Goal: Find specific page/section: Find specific page/section

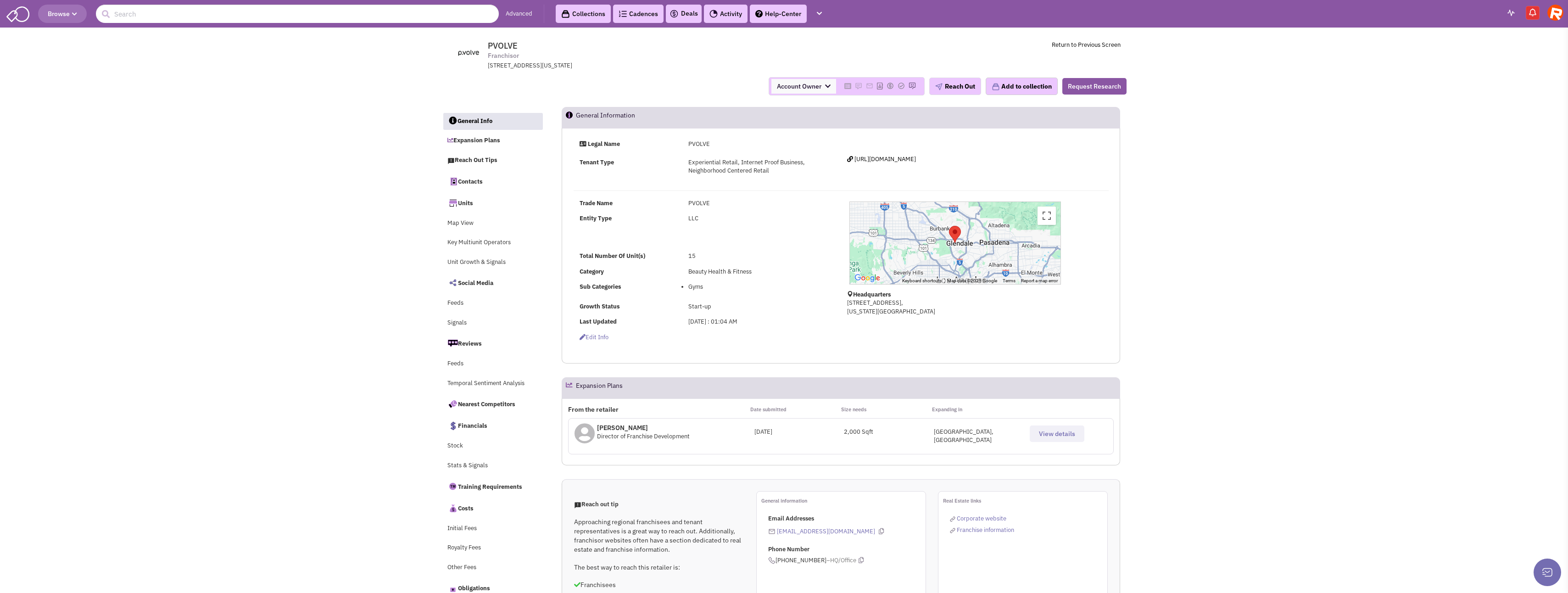
select select
click at [149, 19] on input "text" at bounding box center [296, 13] width 402 height 18
type input "warios beef"
click at [98, 8] on button "submit" at bounding box center [105, 14] width 14 height 14
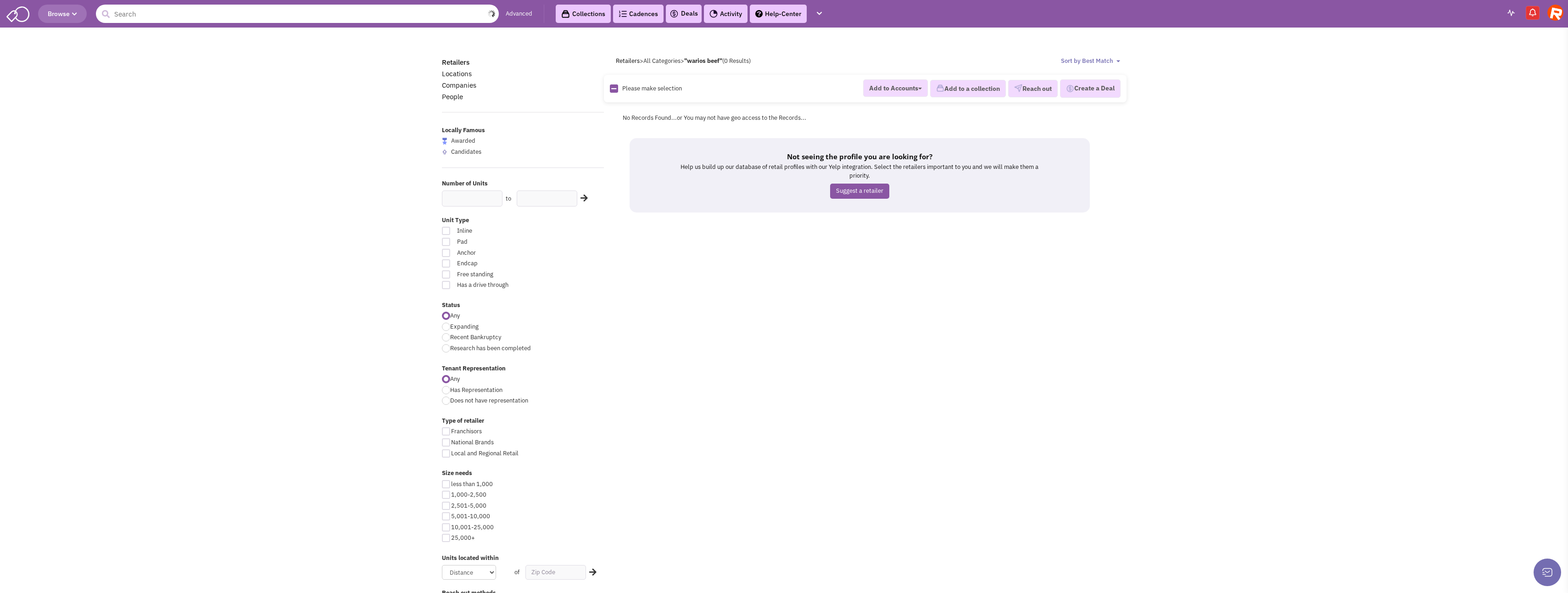
click at [181, 18] on input "text" at bounding box center [296, 13] width 402 height 18
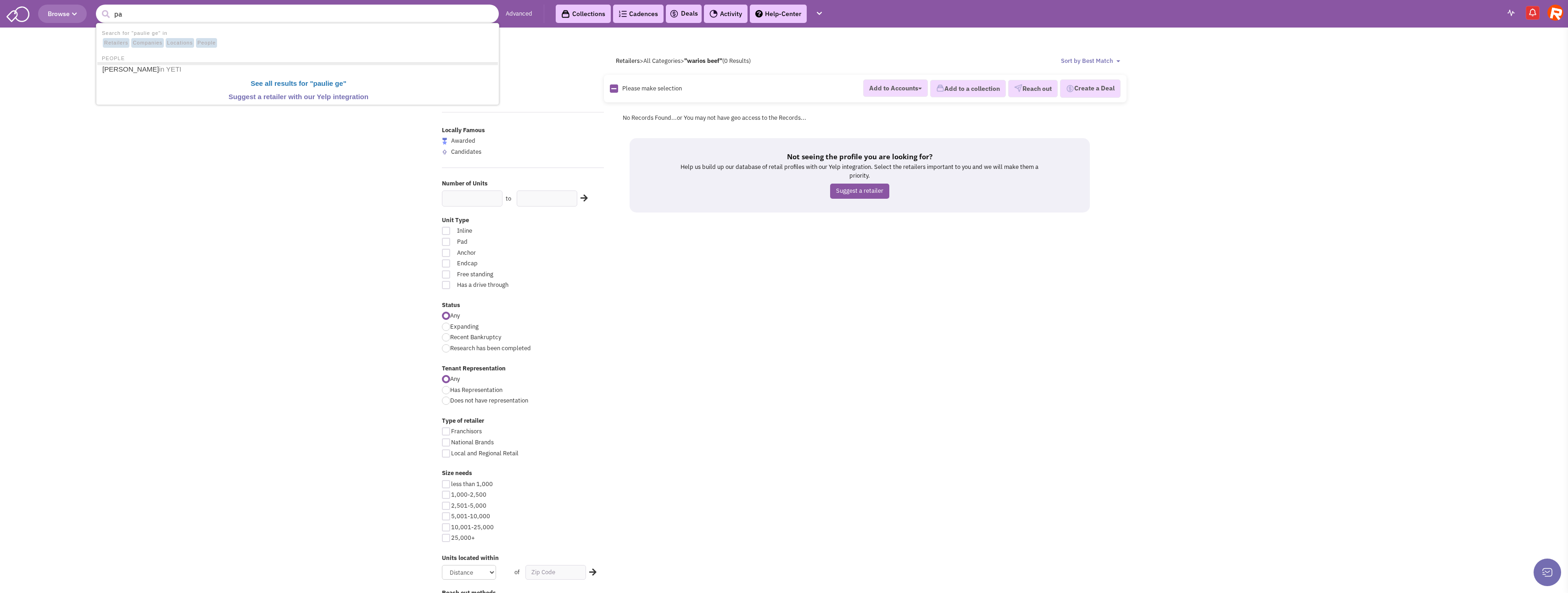
type input "p"
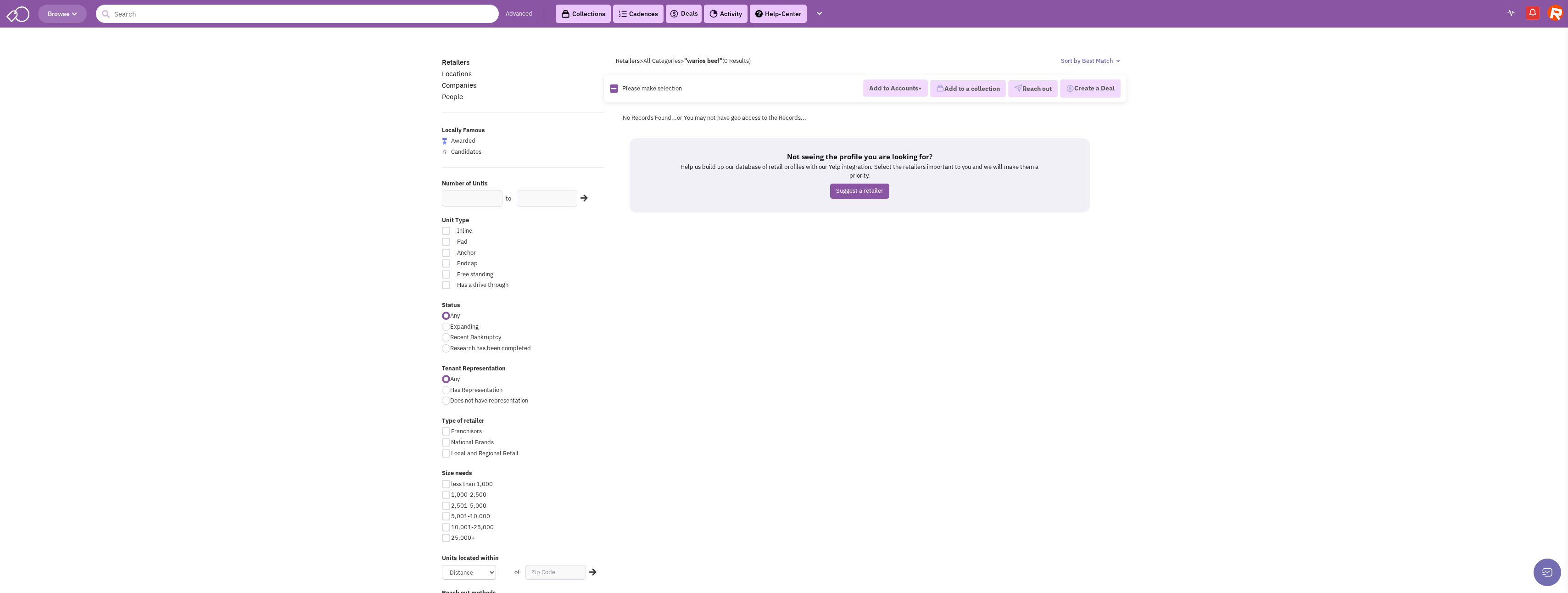
click at [672, 354] on div "Retailers Locations Companies People Locally Famous Awarded Candidates Number o…" at bounding box center [783, 420] width 696 height 726
click at [208, 186] on body "Browse 380 Advanced Collections Cadences 0 Deals Activity Help-Center Calendar" at bounding box center [784, 410] width 1568 height 820
click at [75, 13] on icon "button" at bounding box center [74, 14] width 5 height 6
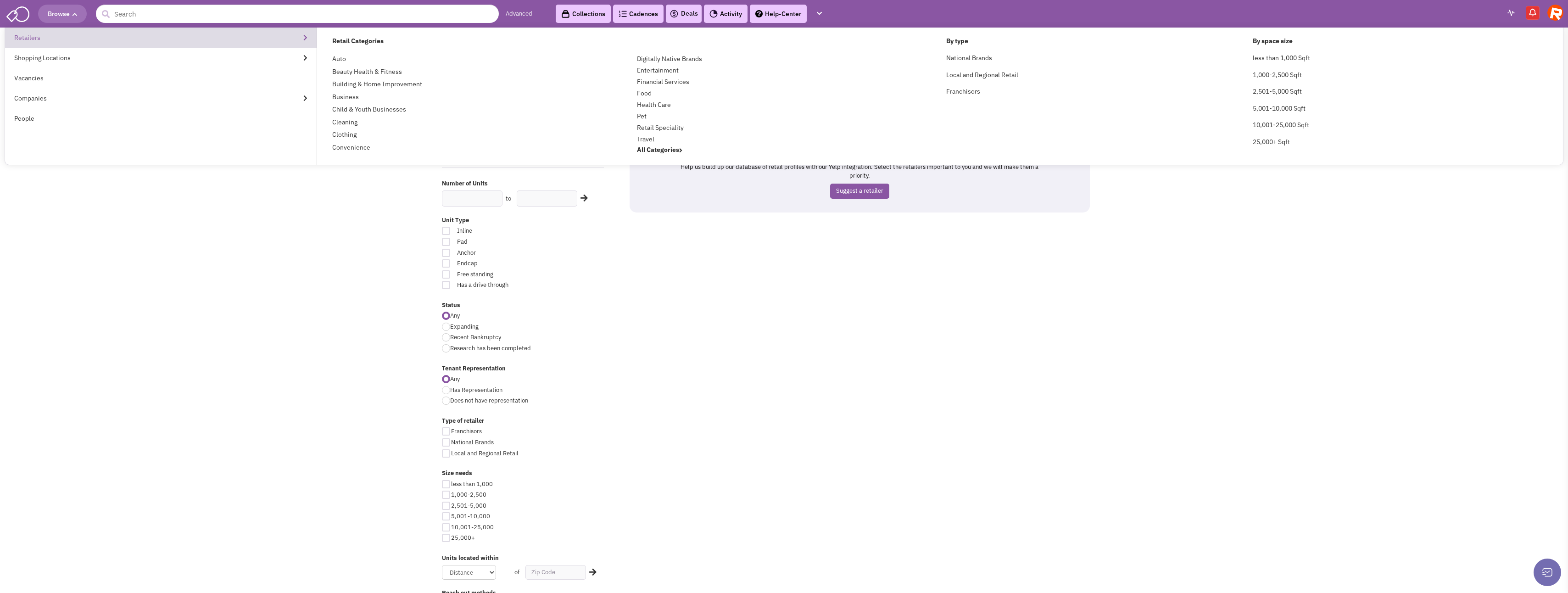
click at [29, 38] on link "Retailers" at bounding box center [160, 37] width 312 height 20
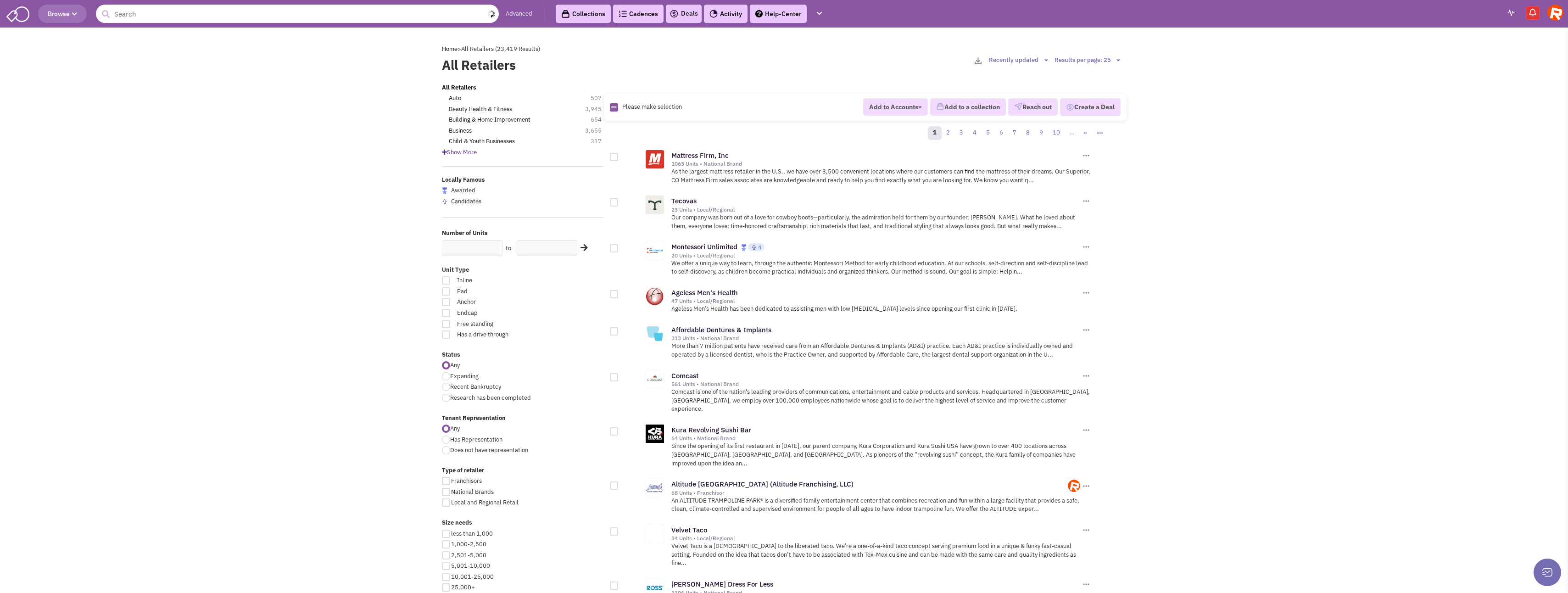
click at [230, 14] on input "text" at bounding box center [296, 13] width 402 height 18
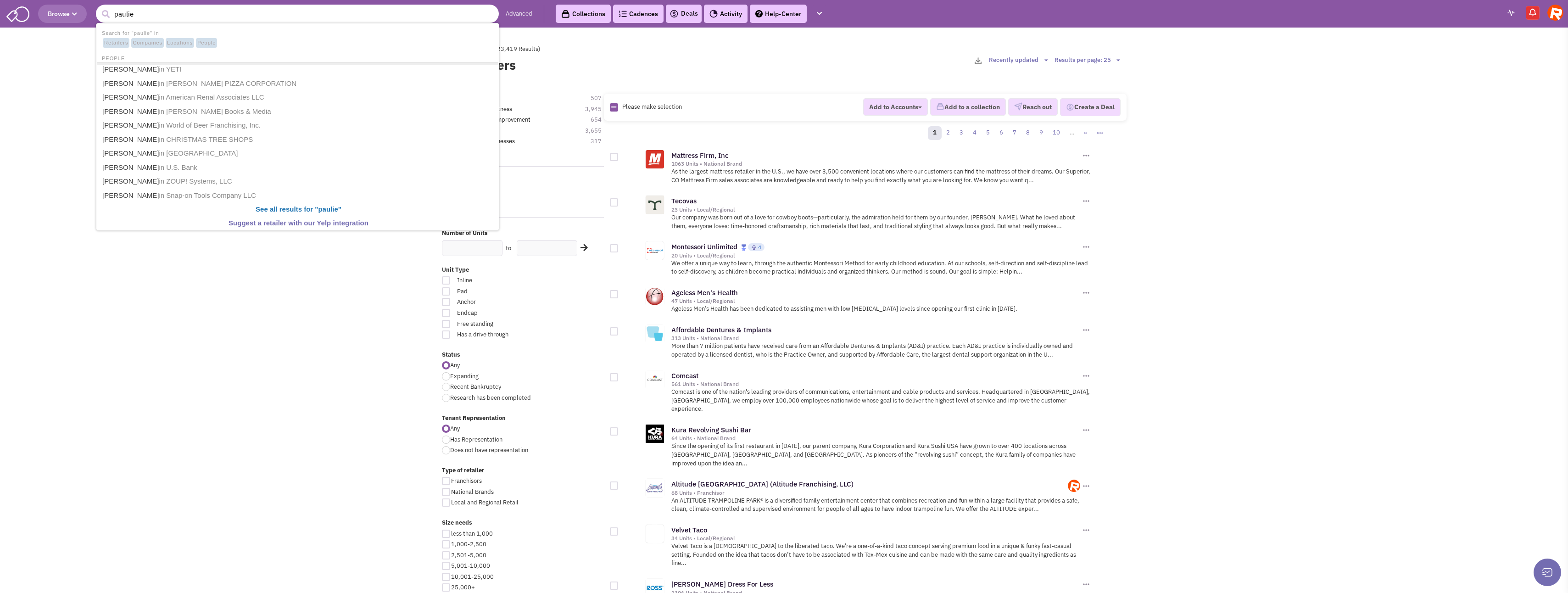
drag, startPoint x: 141, startPoint y: 12, endPoint x: 105, endPoint y: 14, distance: 36.1
click at [105, 14] on form "11 results are available, use up and down arrow keys to navigate. paulie" at bounding box center [296, 13] width 402 height 18
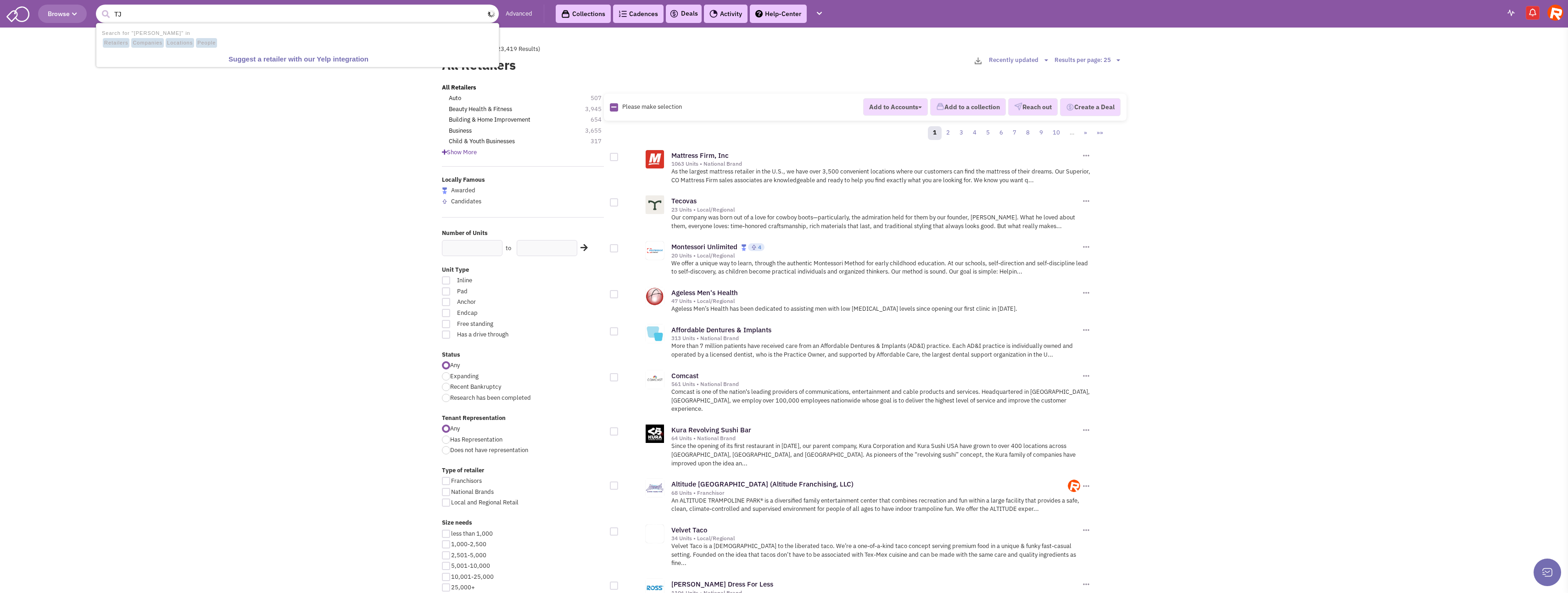
type input "T"
